Goal: Task Accomplishment & Management: Use online tool/utility

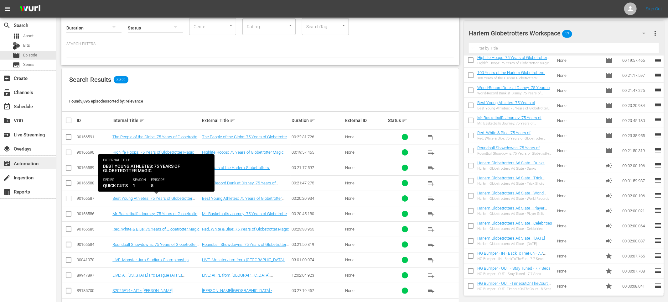
scroll to position [44, 0]
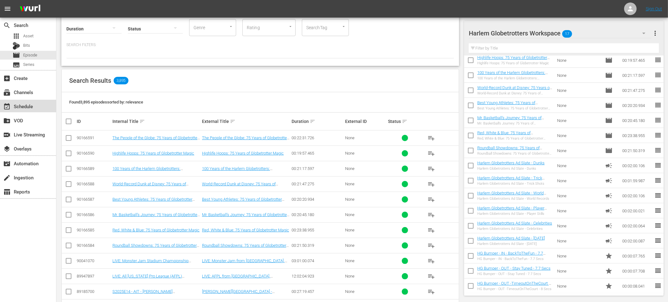
click at [41, 106] on div "event_available Schedule" at bounding box center [28, 106] width 56 height 13
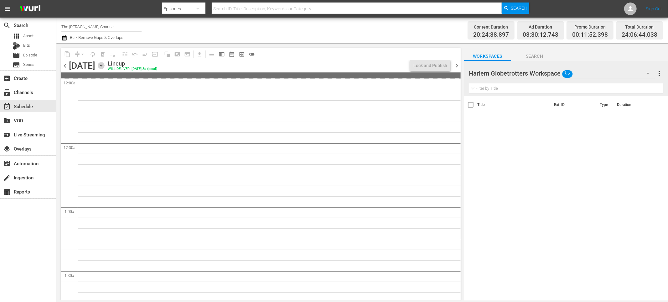
click at [105, 65] on icon "button" at bounding box center [101, 65] width 7 height 7
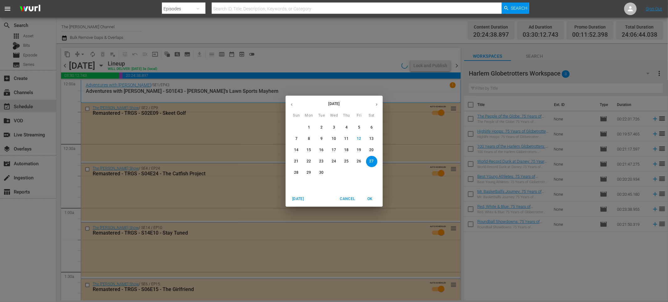
click at [298, 161] on p "21" at bounding box center [296, 161] width 4 height 5
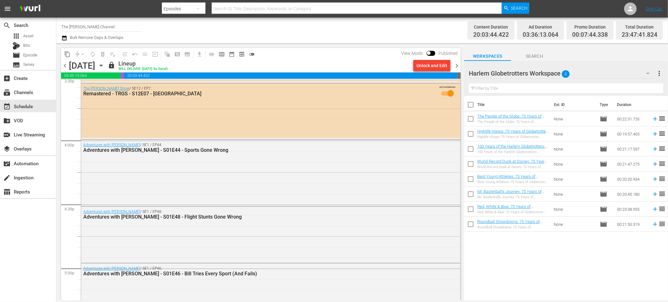
scroll to position [1984, 0]
click at [34, 96] on div "subscriptions Channels" at bounding box center [28, 92] width 56 height 13
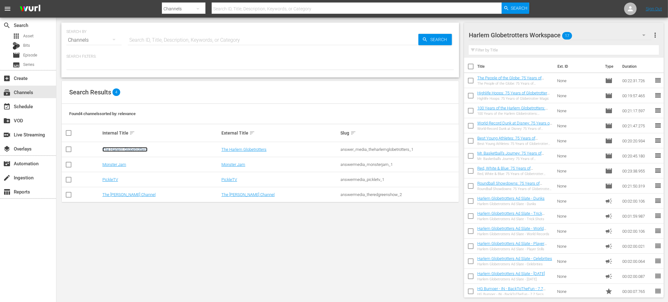
click at [120, 151] on link "The Harlem Globetrotters" at bounding box center [124, 149] width 45 height 5
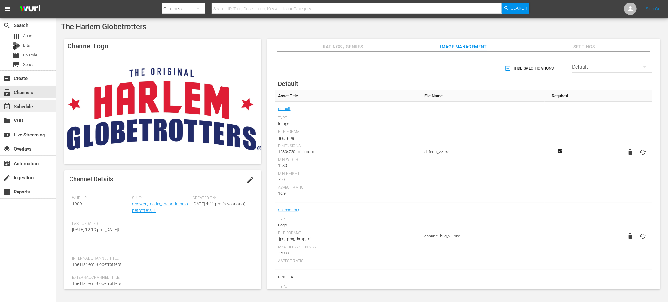
click at [33, 105] on div "event_available Schedule" at bounding box center [17, 105] width 35 height 6
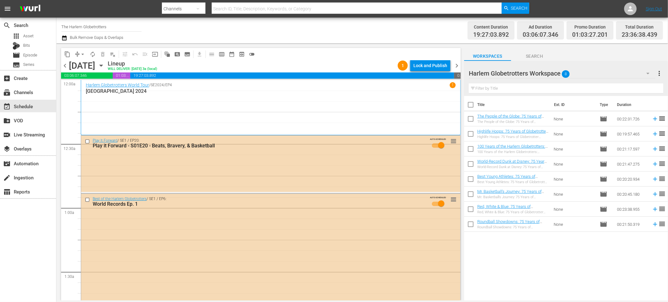
click at [330, 47] on div "content_copy compress arrow_drop_down autorenew_outlined delete_forever_outline…" at bounding box center [259, 171] width 406 height 257
click at [288, 46] on div "content_copy compress arrow_drop_down autorenew_outlined delete_forever_outline…" at bounding box center [259, 171] width 406 height 257
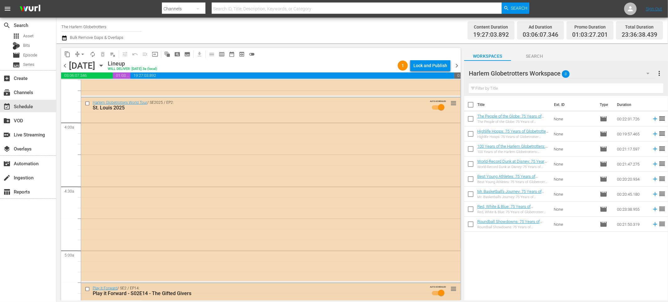
scroll to position [468, 0]
click at [88, 104] on input "checkbox" at bounding box center [88, 103] width 7 height 5
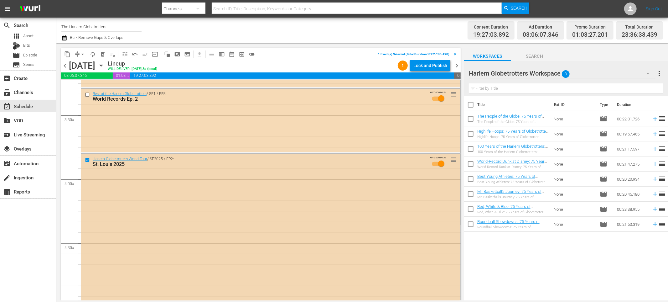
scroll to position [413, 0]
click at [86, 159] on input "checkbox" at bounding box center [88, 159] width 7 height 5
click at [507, 87] on input "text" at bounding box center [566, 88] width 195 height 10
click at [533, 50] on button "Search" at bounding box center [534, 54] width 47 height 13
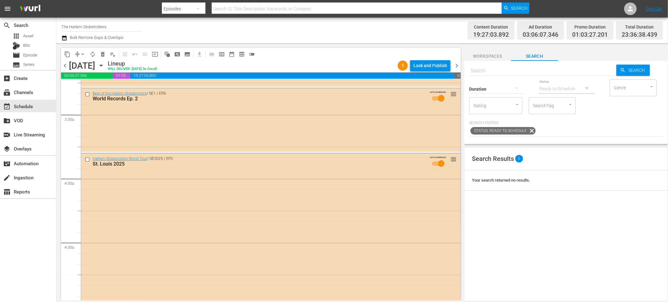
click at [512, 70] on input "text" at bounding box center [542, 70] width 147 height 15
type input "harlem trivia"
drag, startPoint x: 488, startPoint y: 71, endPoint x: 465, endPoint y: 71, distance: 23.2
click at [465, 71] on div "Search harlem trivia Search Duration Status Ready to Schedule Genre Genre Ratin…" at bounding box center [566, 102] width 204 height 83
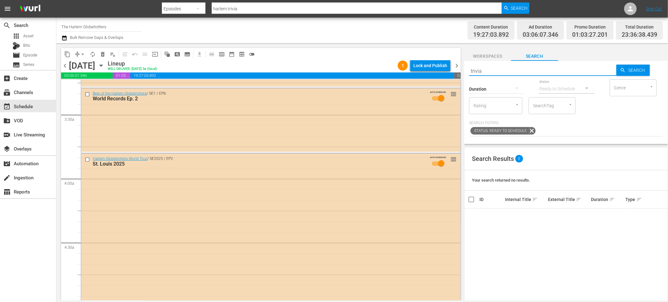
type input "trivia"
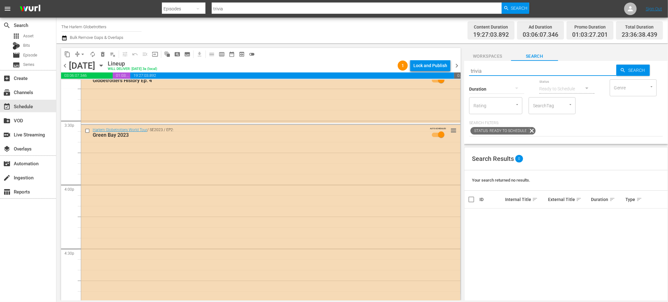
scroll to position [1971, 0]
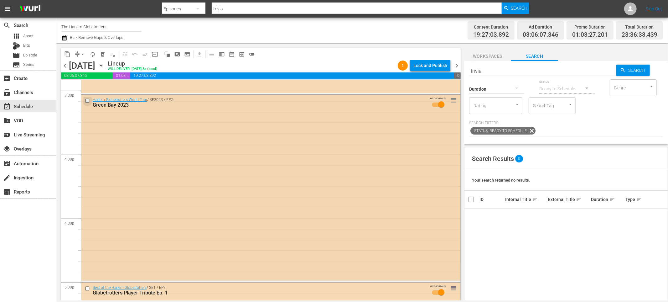
click at [88, 100] on input "checkbox" at bounding box center [88, 100] width 7 height 5
click at [86, 101] on input "checkbox" at bounding box center [88, 100] width 7 height 5
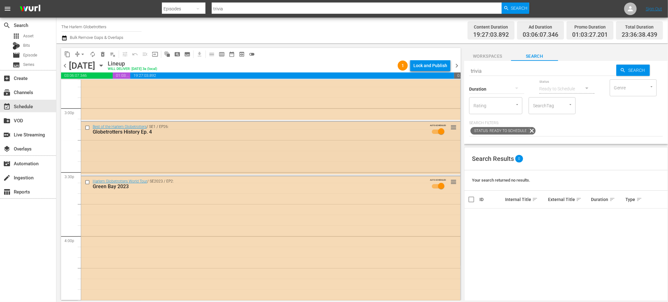
scroll to position [1905, 0]
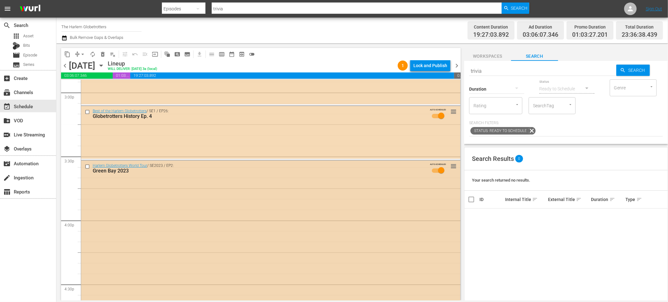
click at [87, 166] on input "checkbox" at bounding box center [88, 166] width 7 height 5
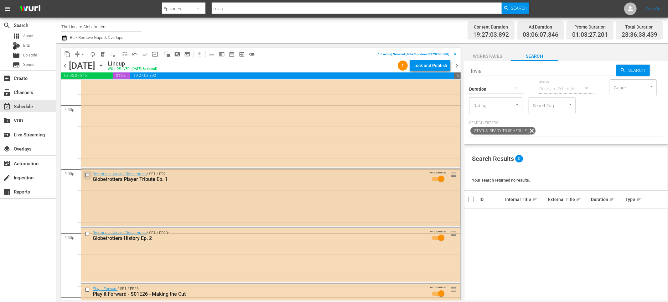
scroll to position [2086, 0]
click at [86, 175] on input "checkbox" at bounding box center [88, 173] width 7 height 5
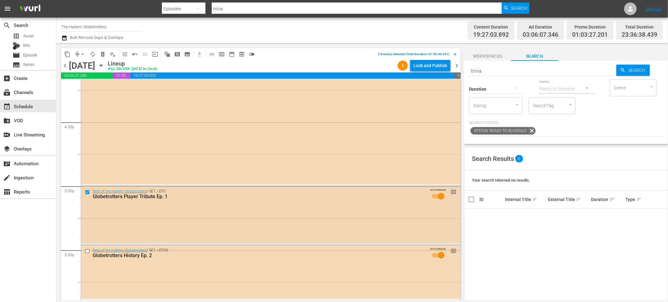
click at [86, 192] on input "checkbox" at bounding box center [88, 192] width 7 height 5
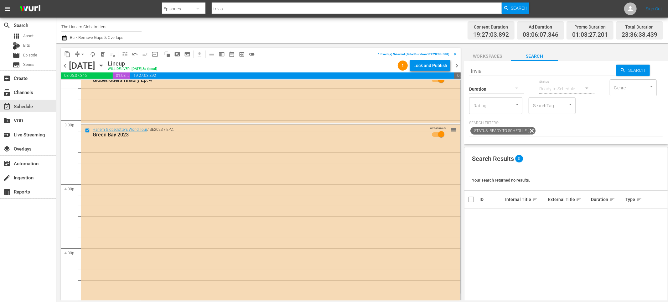
scroll to position [1937, 0]
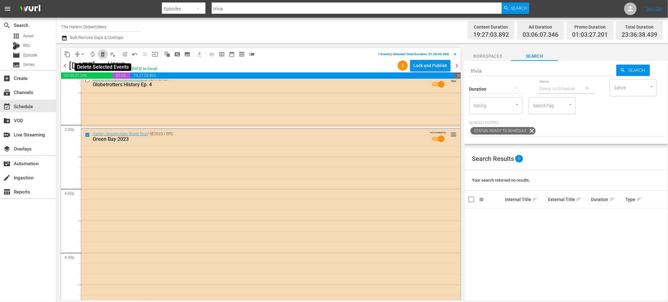
click at [105, 52] on span "delete_forever_outlined" at bounding box center [103, 54] width 6 height 6
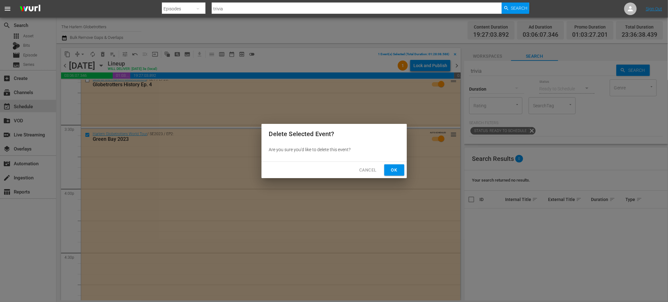
click at [396, 167] on span "Ok" at bounding box center [394, 170] width 10 height 8
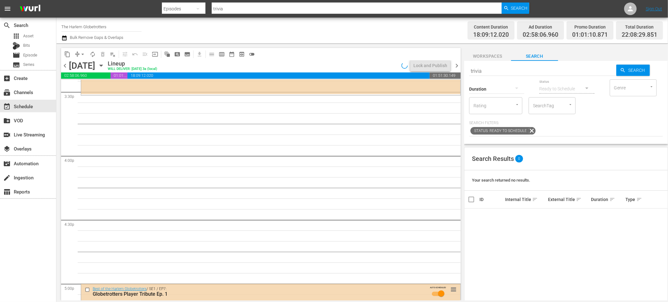
scroll to position [1969, 0]
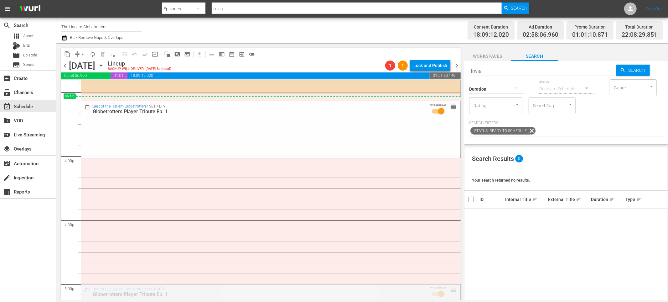
drag, startPoint x: 454, startPoint y: 288, endPoint x: 451, endPoint y: 97, distance: 190.8
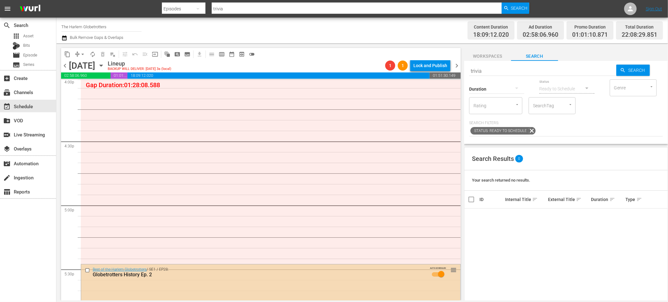
scroll to position [2050, 0]
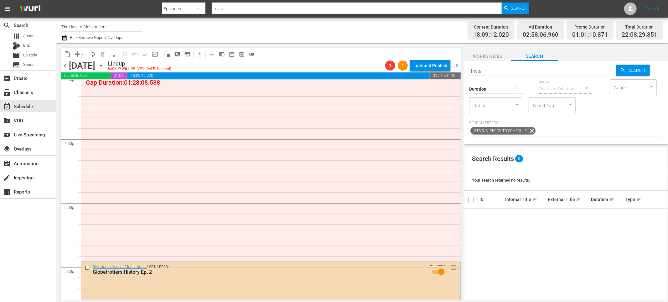
click at [487, 56] on span "Workspaces" at bounding box center [487, 56] width 47 height 8
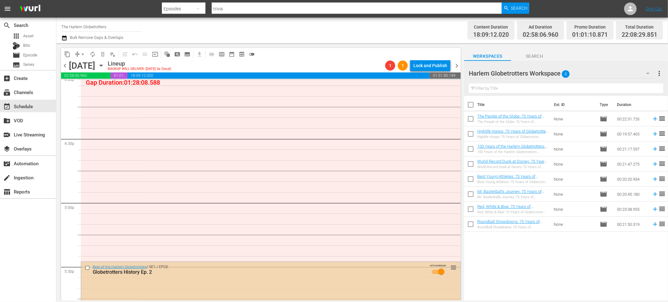
click at [87, 268] on input "checkbox" at bounding box center [88, 267] width 7 height 5
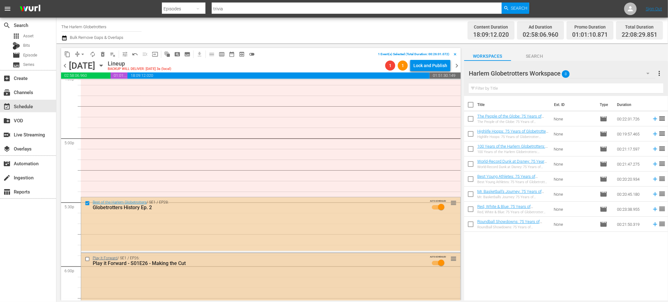
scroll to position [2141, 0]
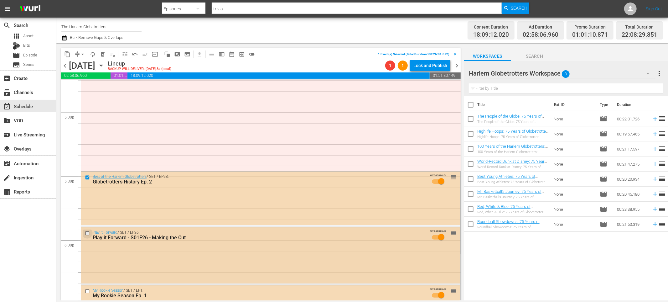
click at [87, 234] on input "checkbox" at bounding box center [88, 232] width 7 height 5
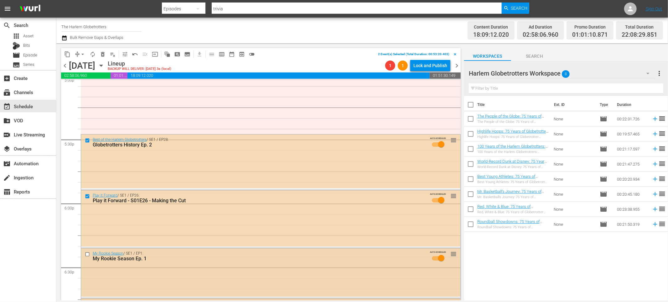
scroll to position [2179, 0]
click at [88, 252] on input "checkbox" at bounding box center [88, 251] width 7 height 5
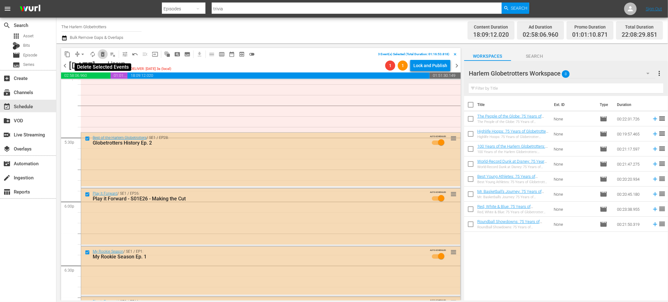
click at [100, 53] on span "delete_forever_outlined" at bounding box center [103, 54] width 6 height 6
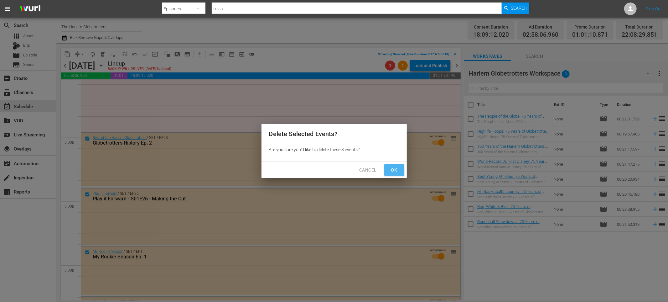
drag, startPoint x: 397, startPoint y: 174, endPoint x: 375, endPoint y: 180, distance: 23.3
click at [398, 174] on button "Ok" at bounding box center [394, 170] width 20 height 12
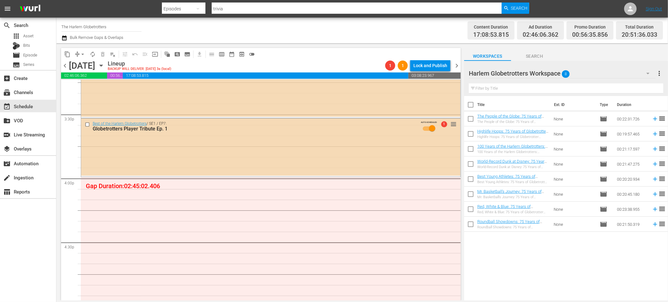
scroll to position [1960, 0]
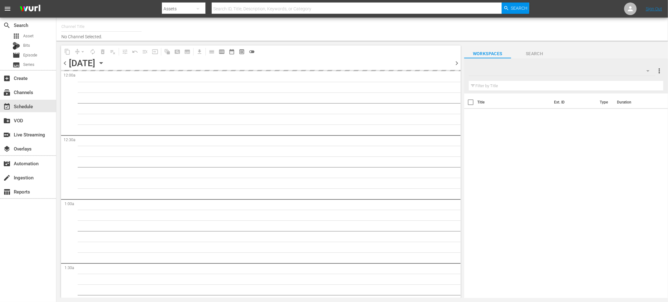
type input "The Harlem Globetrotters (1909)"
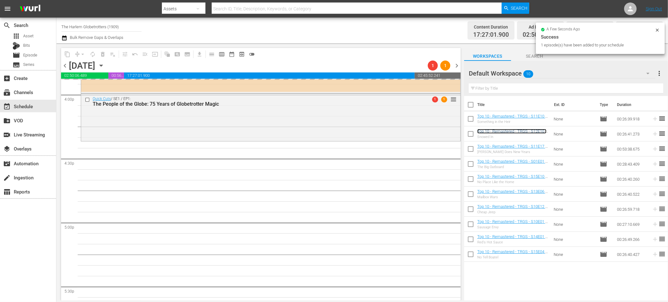
scroll to position [2031, 0]
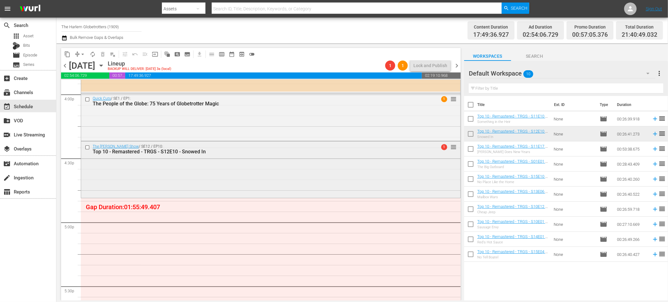
click at [87, 147] on input "checkbox" at bounding box center [88, 146] width 7 height 5
click at [102, 54] on span "delete_forever_outlined" at bounding box center [103, 54] width 6 height 6
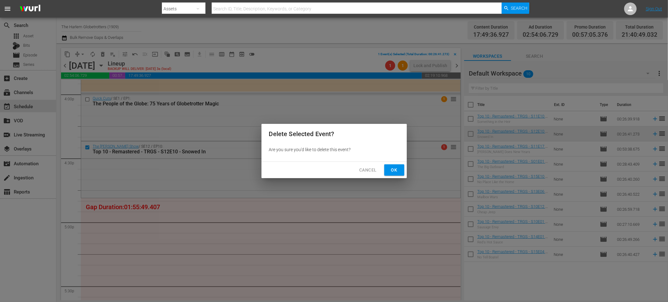
click at [390, 170] on span "Ok" at bounding box center [394, 170] width 10 height 8
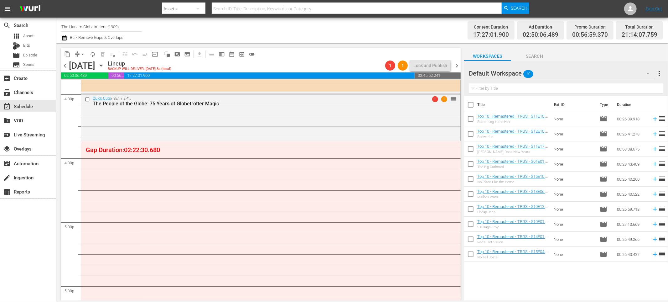
click at [538, 73] on div "Default Workspace 10" at bounding box center [562, 74] width 187 height 18
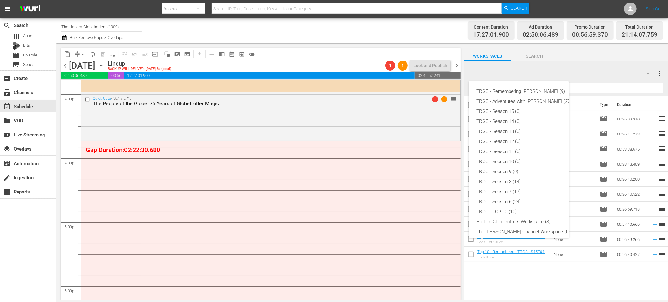
scroll to position [34, 0]
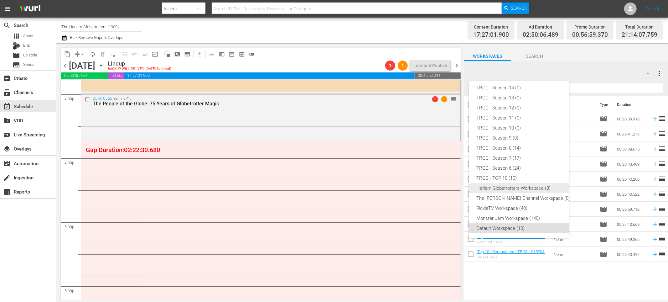
click at [514, 185] on div "Harlem Globetrotters Workspace (8)" at bounding box center [524, 188] width 95 height 10
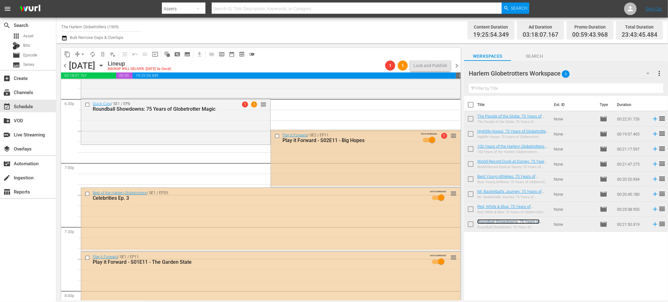
scroll to position [2347, 0]
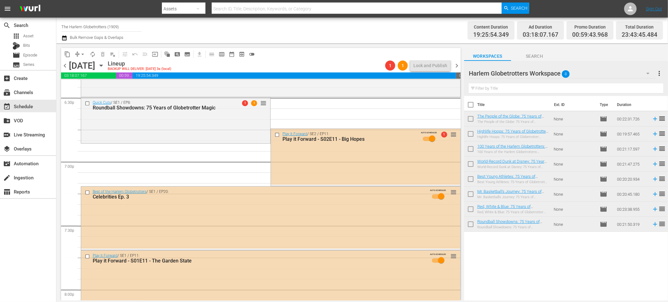
click at [158, 39] on div "Channel Title The Harlem Globetrotters (1909) Bulk Remove Gaps & Overlaps" at bounding box center [225, 30] width 328 height 23
click at [65, 38] on icon "button" at bounding box center [64, 38] width 6 height 8
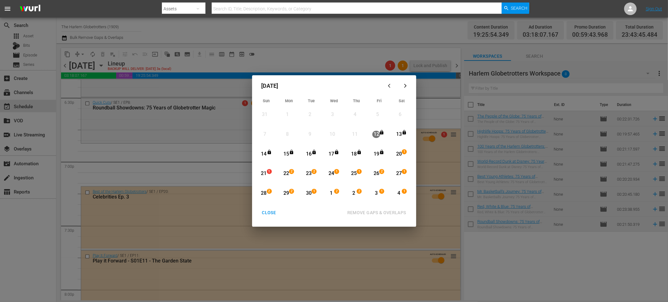
click at [397, 152] on div "20" at bounding box center [399, 153] width 8 height 7
click at [398, 191] on div "4" at bounding box center [399, 193] width 8 height 7
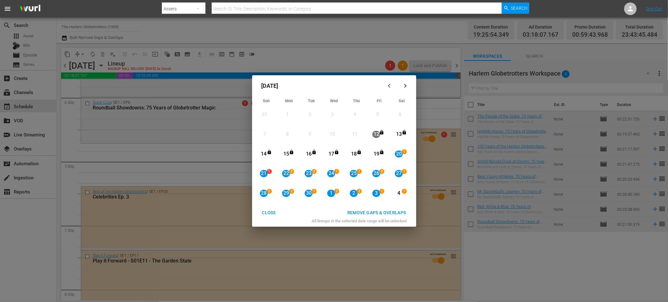
click at [403, 210] on div "REMOVE GAPS & OVERLAPS" at bounding box center [376, 213] width 69 height 8
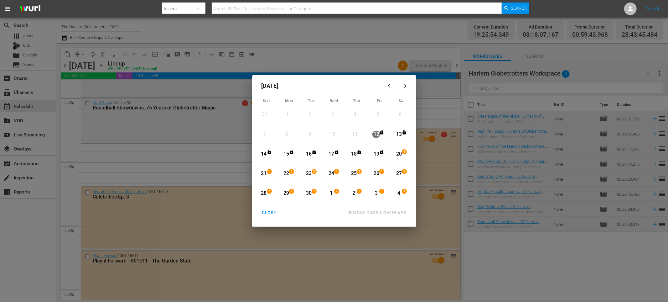
click at [272, 212] on div "CLOSE" at bounding box center [269, 213] width 24 height 8
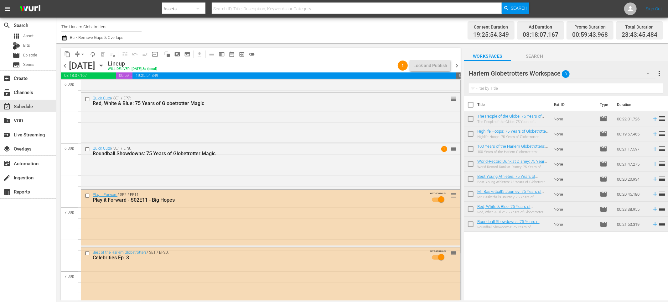
scroll to position [2301, 0]
